Goal: Task Accomplishment & Management: Manage account settings

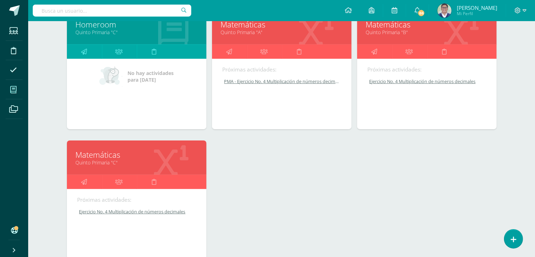
scroll to position [121, 0]
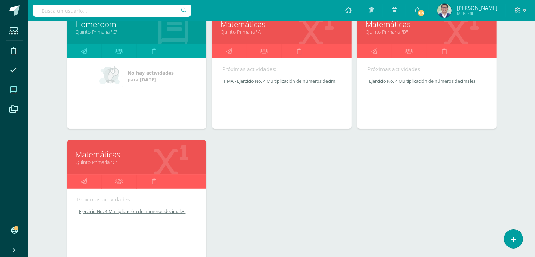
click at [150, 163] on link "Quinto Primaria "C"" at bounding box center [137, 162] width 122 height 7
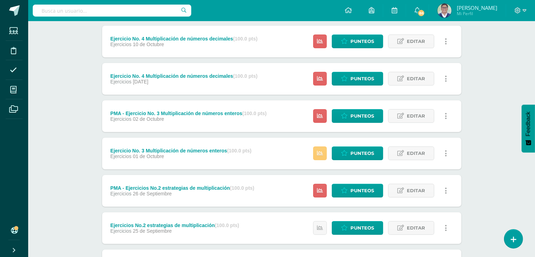
scroll to position [91, 0]
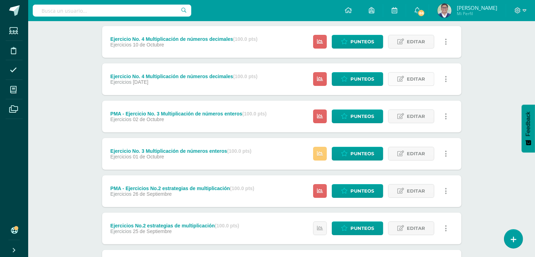
click at [421, 81] on span "Editar" at bounding box center [416, 79] width 18 height 13
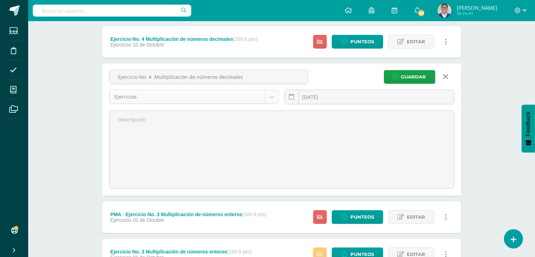
click at [266, 99] on body "Estudiantes Disciplina Asistencia Mis cursos Archivos Soporte Ayuda Reportar un…" at bounding box center [267, 206] width 535 height 595
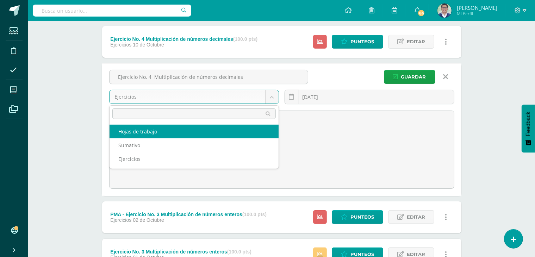
select select "263861"
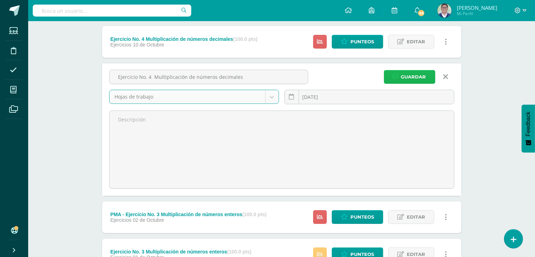
click at [407, 75] on span "Guardar" at bounding box center [413, 76] width 25 height 13
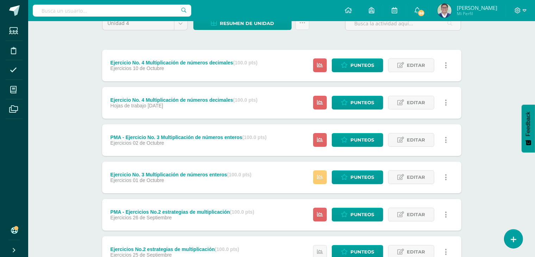
scroll to position [66, 0]
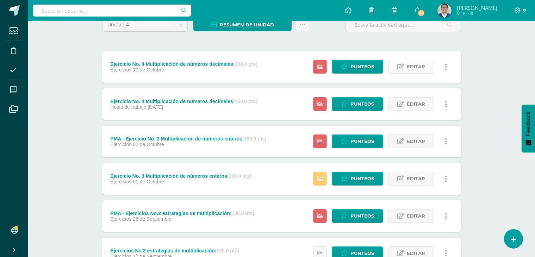
click at [408, 65] on span "Editar" at bounding box center [416, 66] width 18 height 13
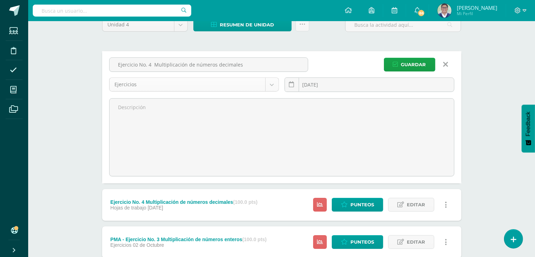
click at [272, 83] on body "La tarea Ejercicio No. 4 Multiplicación de números decimales fue editada exitos…" at bounding box center [267, 231] width 535 height 595
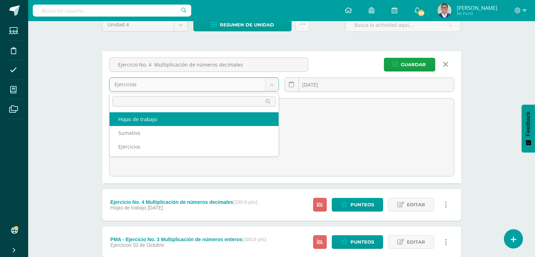
select select "263861"
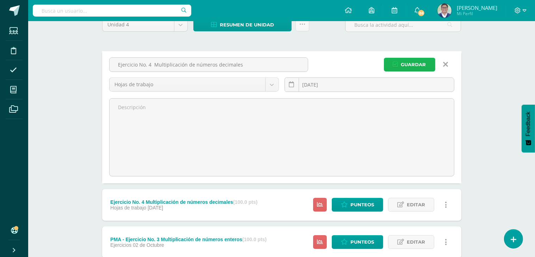
click at [407, 62] on span "Guardar" at bounding box center [413, 64] width 25 height 13
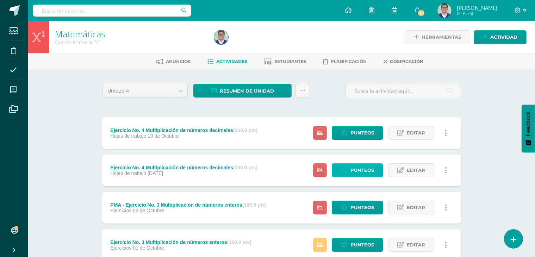
click at [344, 167] on link "Punteos" at bounding box center [357, 170] width 51 height 14
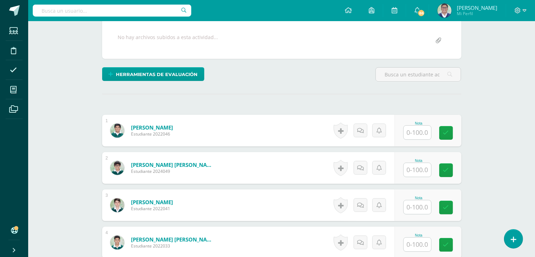
scroll to position [130, 0]
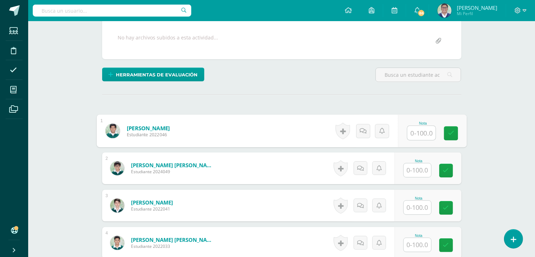
click at [415, 134] on input "text" at bounding box center [421, 133] width 28 height 14
type input "70"
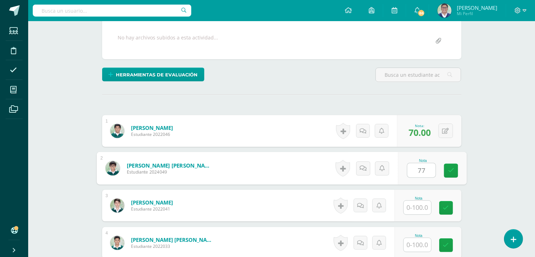
type input "77"
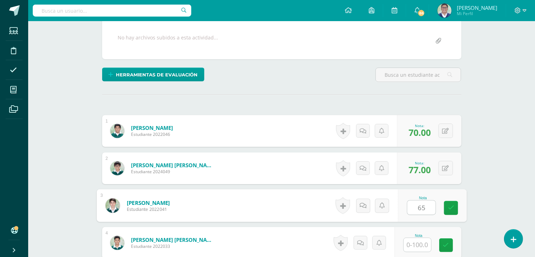
type input "65"
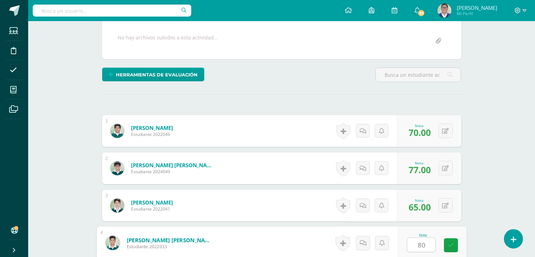
type input "80"
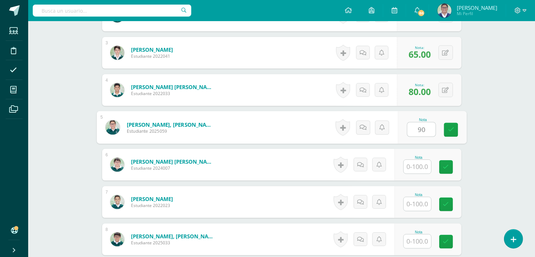
type input "90"
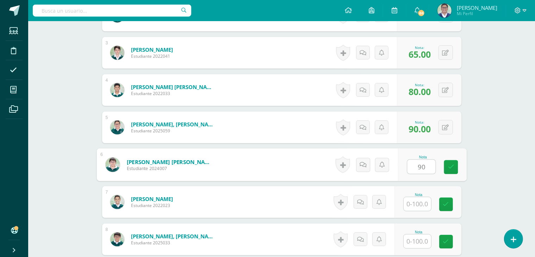
type input "90"
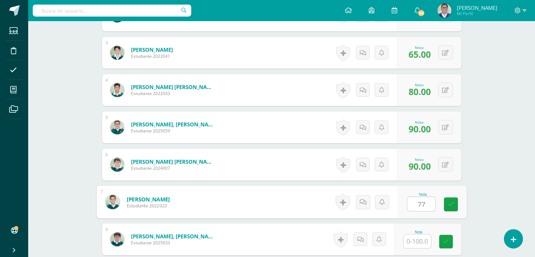
type input "77"
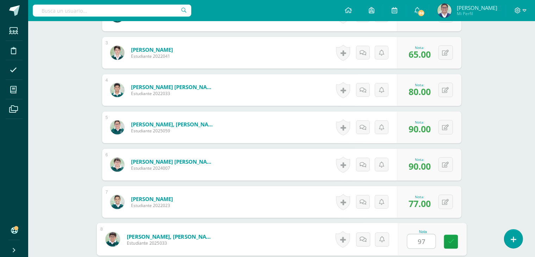
type input "97"
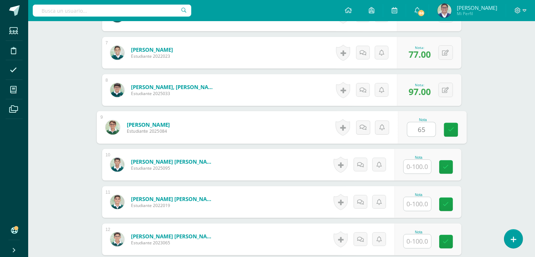
type input "65"
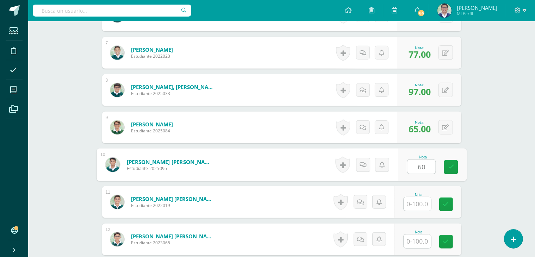
type input "60"
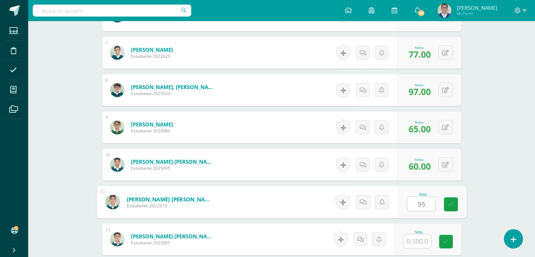
type input "95"
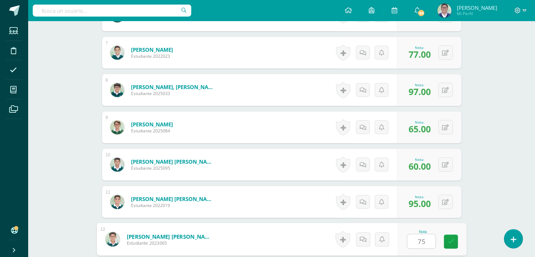
type input "75"
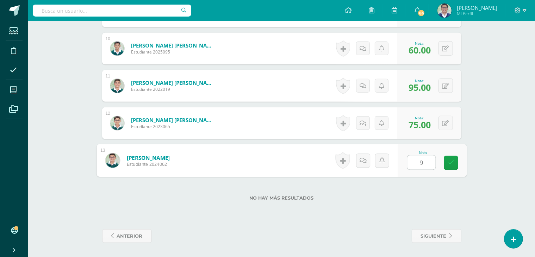
type input "90"
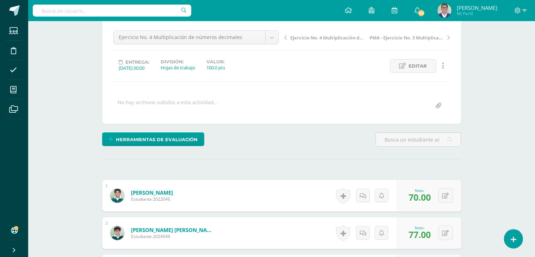
scroll to position [0, 0]
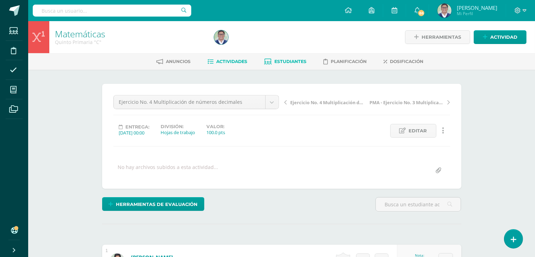
click at [286, 57] on link "Estudiantes" at bounding box center [286, 61] width 42 height 11
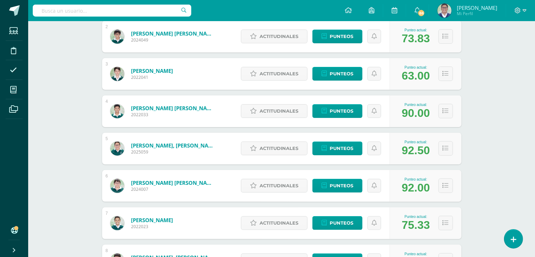
scroll to position [170, 0]
